Goal: Task Accomplishment & Management: Manage account settings

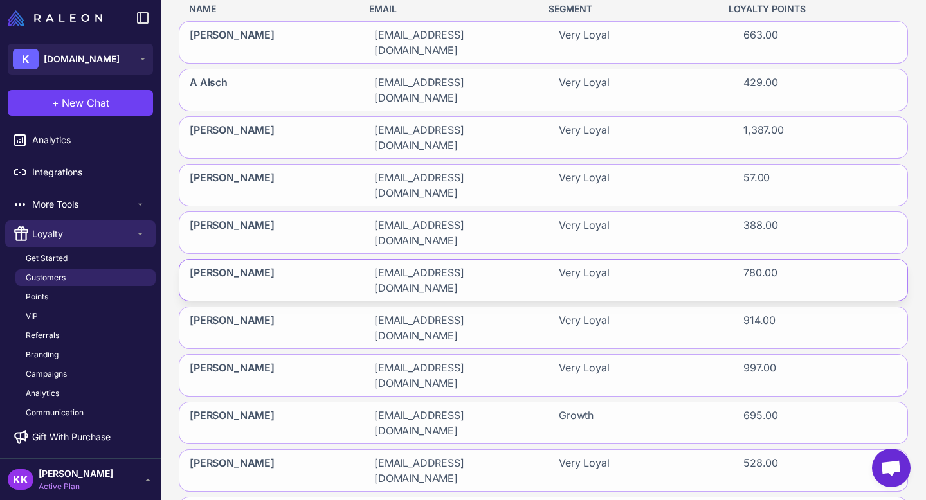
scroll to position [219, 0]
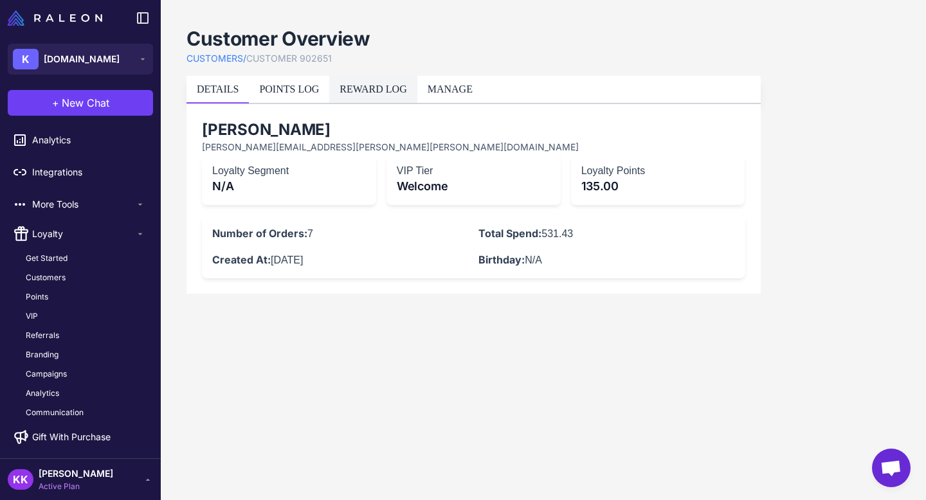
click at [386, 92] on link "REWARD LOG" at bounding box center [372, 89] width 67 height 11
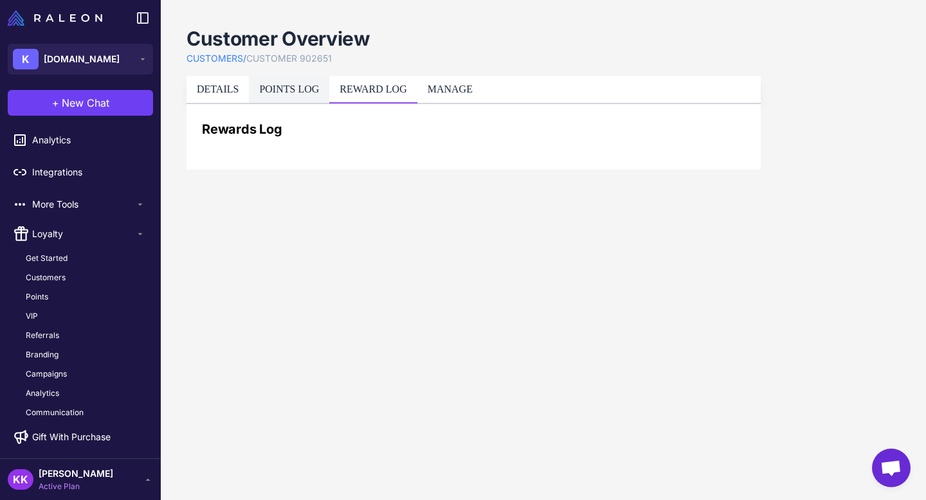
click at [289, 89] on link "POINTS LOG" at bounding box center [289, 89] width 60 height 11
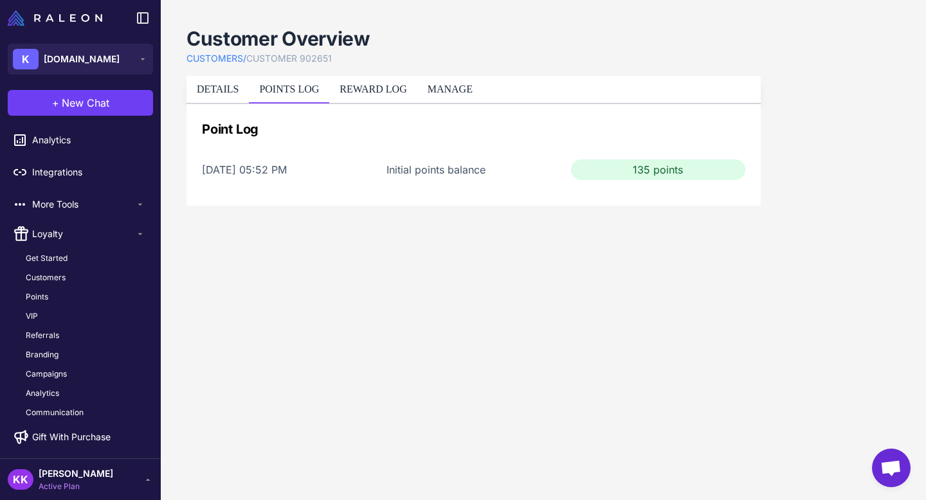
click at [481, 170] on div "Initial points balance" at bounding box center [473, 169] width 174 height 15
click at [462, 89] on link "MANAGE" at bounding box center [450, 89] width 45 height 11
